Goal: Subscribe to service/newsletter

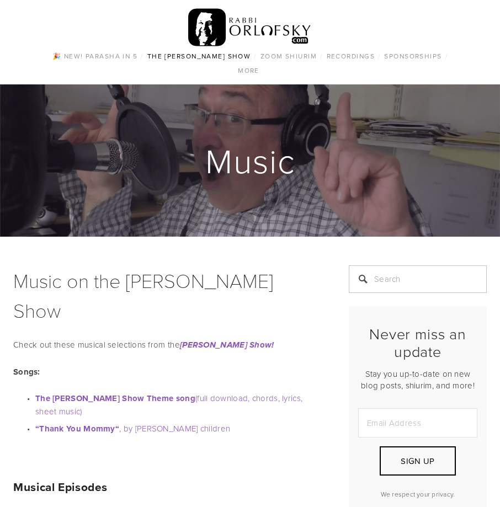
click at [215, 37] on img at bounding box center [249, 27] width 123 height 43
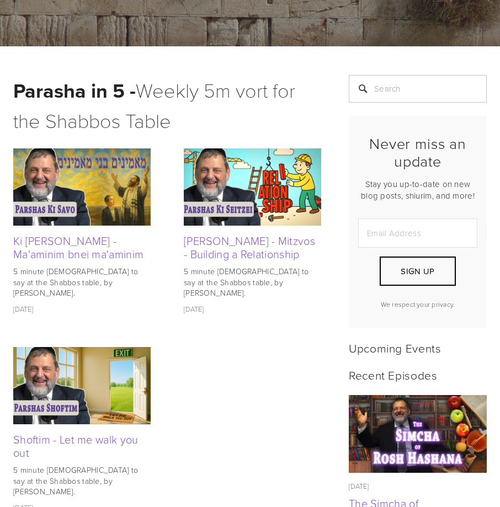
scroll to position [221, 0]
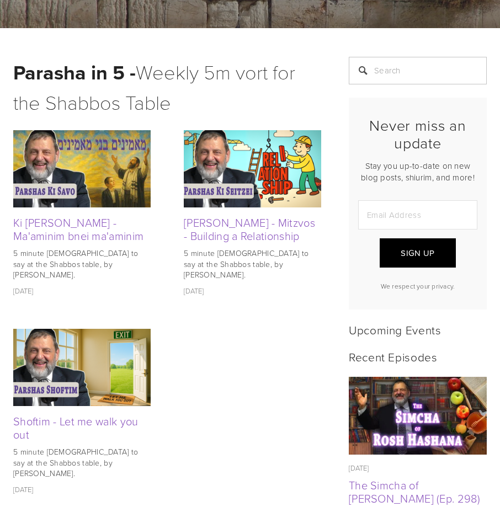
click at [418, 249] on span "Sign Up" at bounding box center [418, 253] width 34 height 12
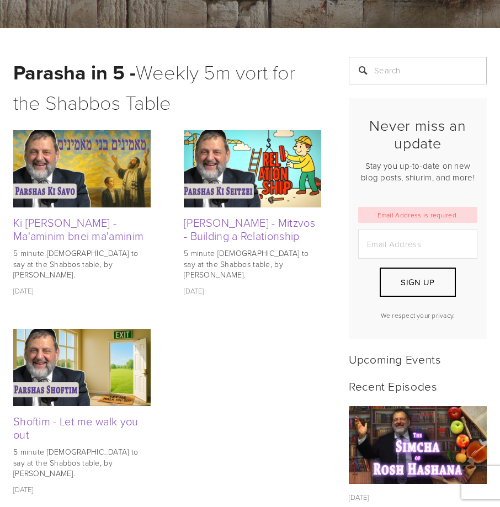
click at [406, 233] on input "Email Address" at bounding box center [417, 244] width 119 height 29
type input "AVRAMYMARCUS@GMAIL.COM"
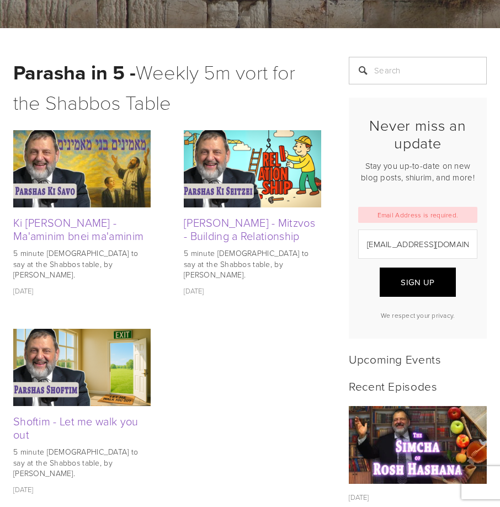
click at [412, 291] on button "Sign Up" at bounding box center [418, 282] width 76 height 29
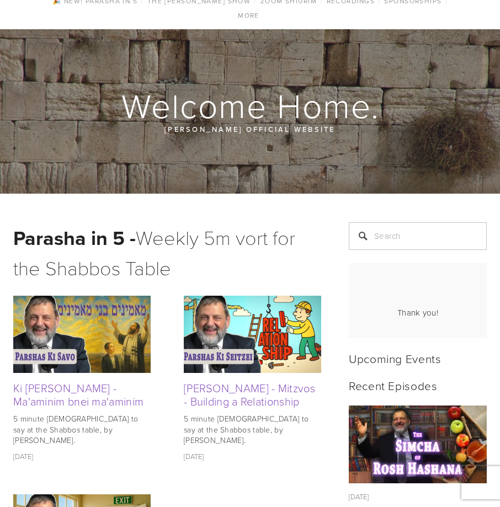
scroll to position [0, 0]
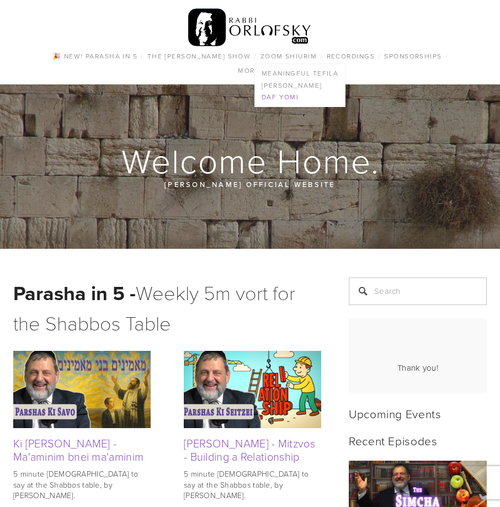
click at [288, 93] on link "Daf Yomi" at bounding box center [300, 98] width 90 height 12
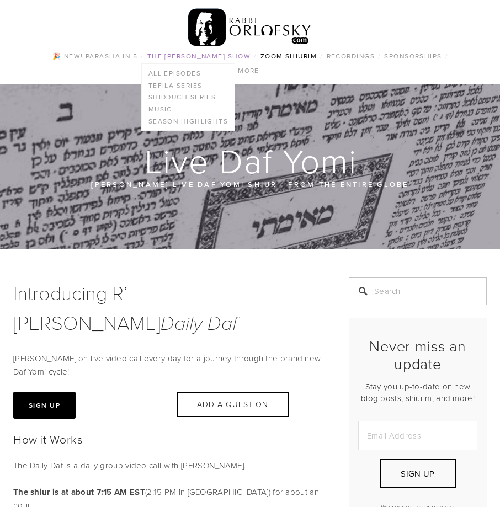
click at [183, 60] on link "The [PERSON_NAME] Show" at bounding box center [199, 56] width 110 height 14
click at [190, 75] on link "All Episodes" at bounding box center [188, 73] width 93 height 12
